Goal: Task Accomplishment & Management: Manage account settings

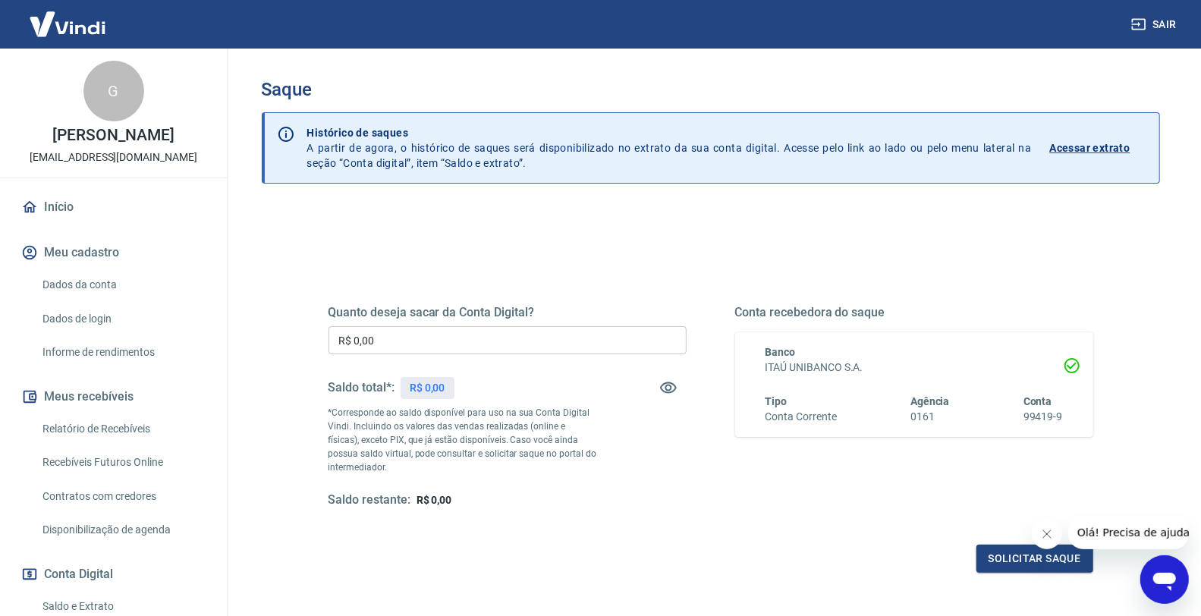
click at [908, 250] on div "Quanto deseja sacar da Conta Digital? R$ 0,00 ​ Saldo total*: R$ 0,00 *Correspo…" at bounding box center [710, 414] width 801 height 353
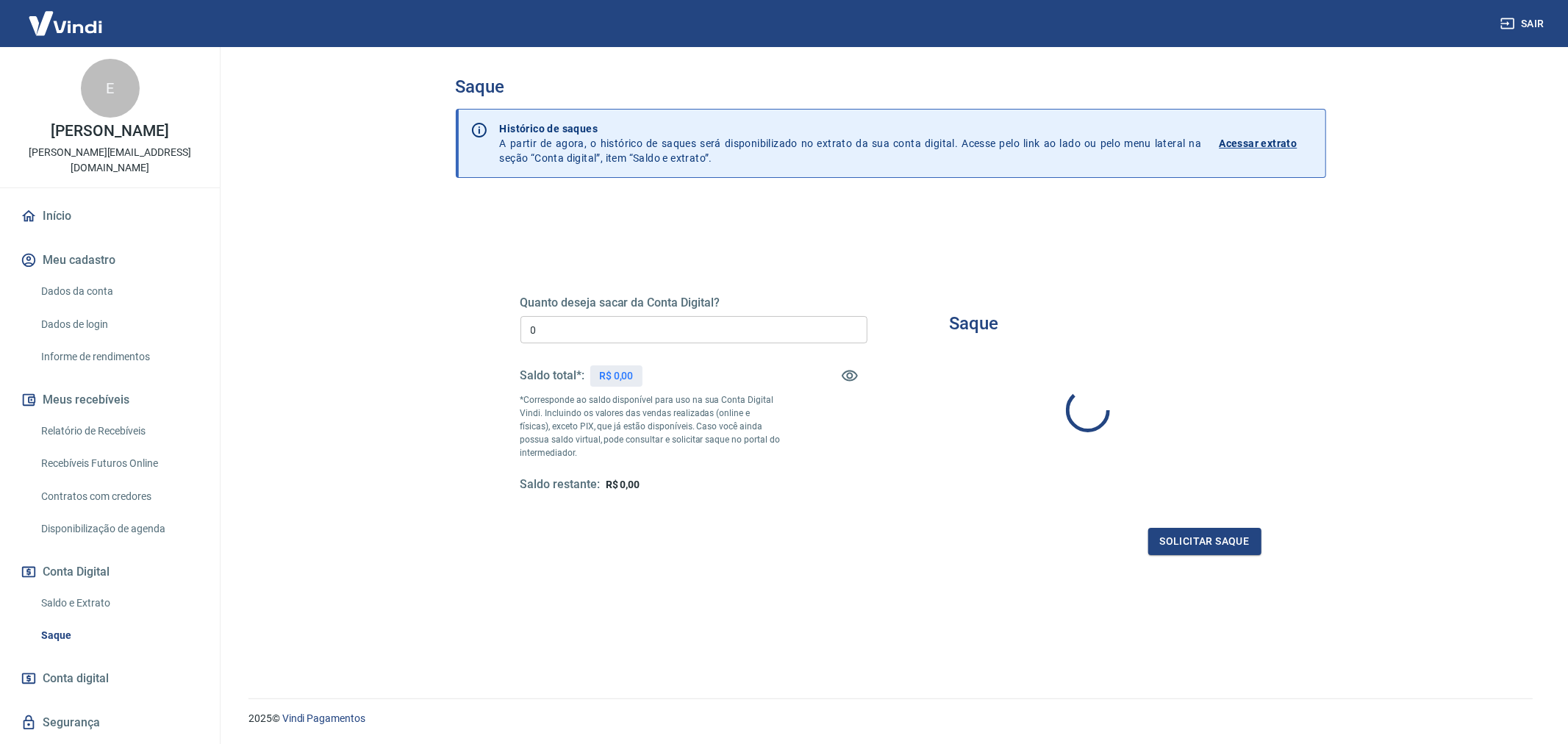
type input "R$ 0,00"
